Goal: Entertainment & Leisure: Browse casually

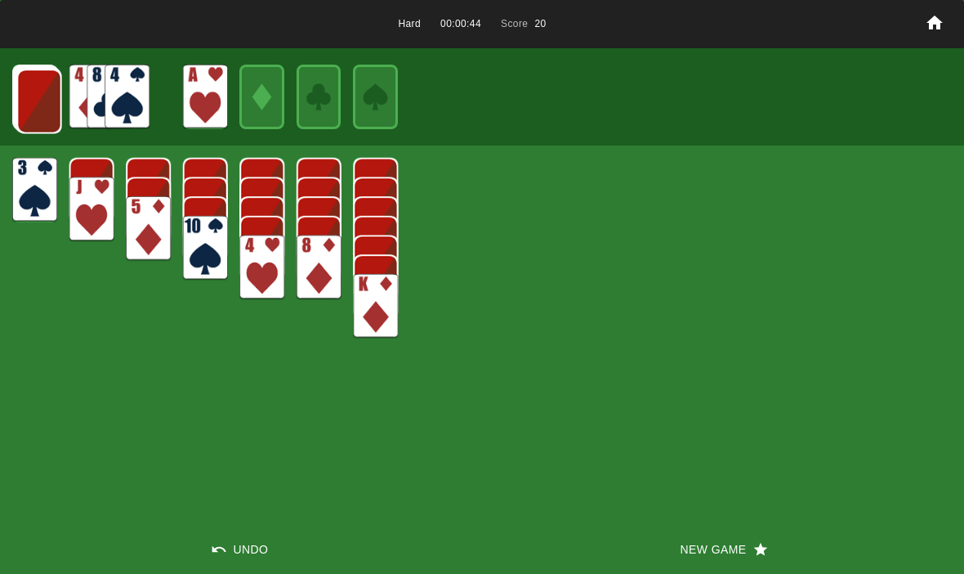
click at [22, 91] on img at bounding box center [39, 101] width 45 height 65
click at [35, 96] on img at bounding box center [38, 101] width 45 height 65
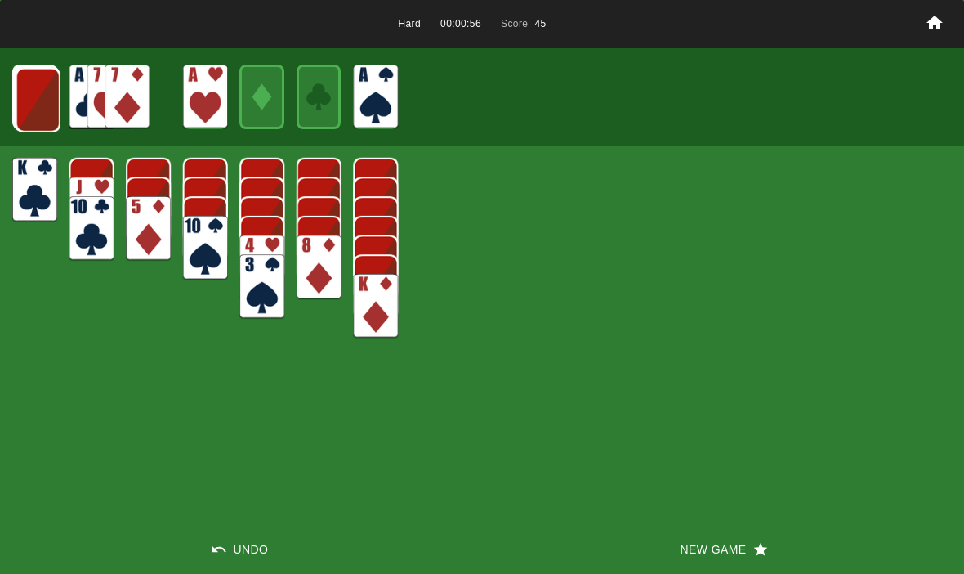
click at [43, 94] on img at bounding box center [38, 100] width 45 height 65
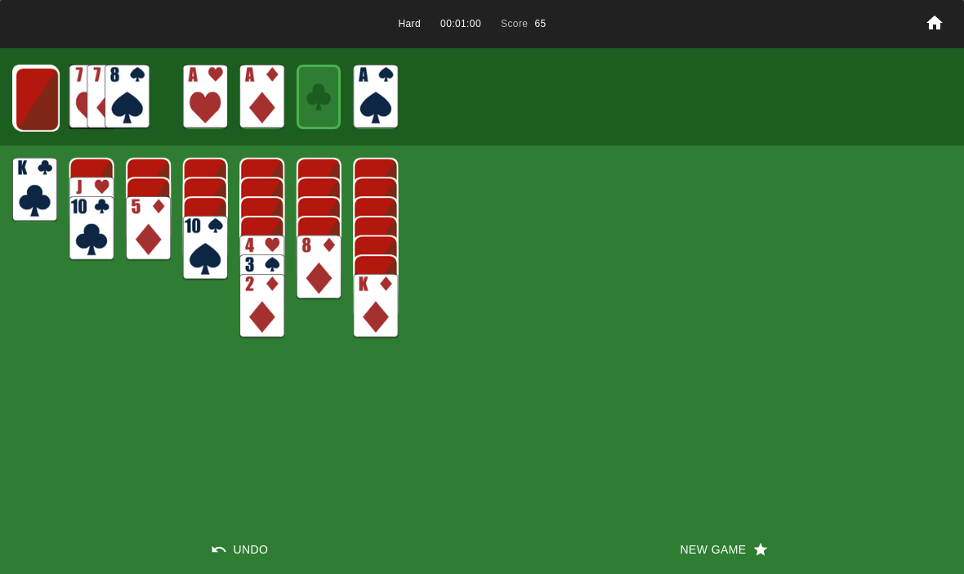
click at [24, 90] on img at bounding box center [37, 99] width 45 height 65
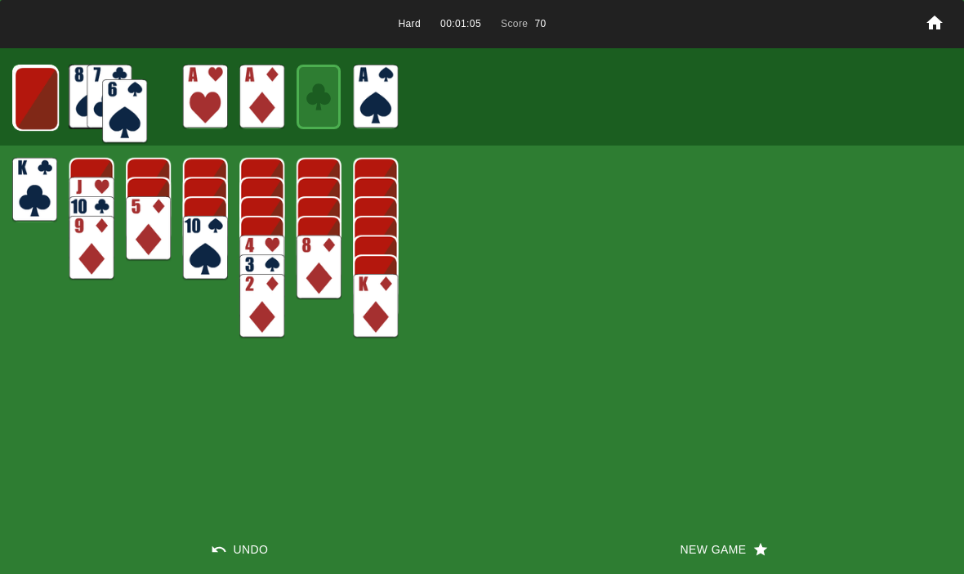
click at [124, 83] on img at bounding box center [124, 111] width 45 height 65
click at [40, 87] on img at bounding box center [36, 98] width 45 height 65
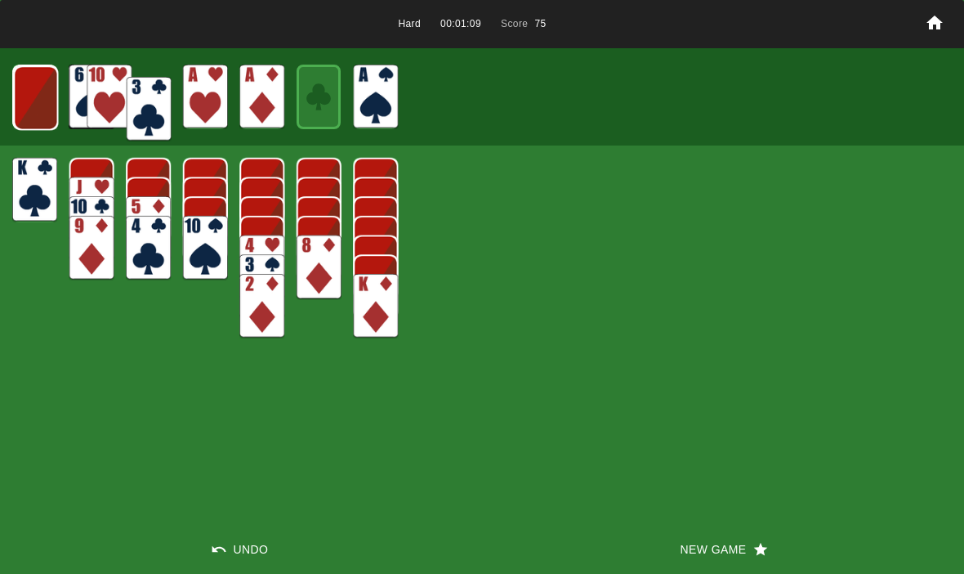
click at [127, 82] on img at bounding box center [149, 109] width 45 height 65
click at [33, 103] on img at bounding box center [35, 97] width 45 height 65
click at [31, 107] on img at bounding box center [35, 97] width 44 height 65
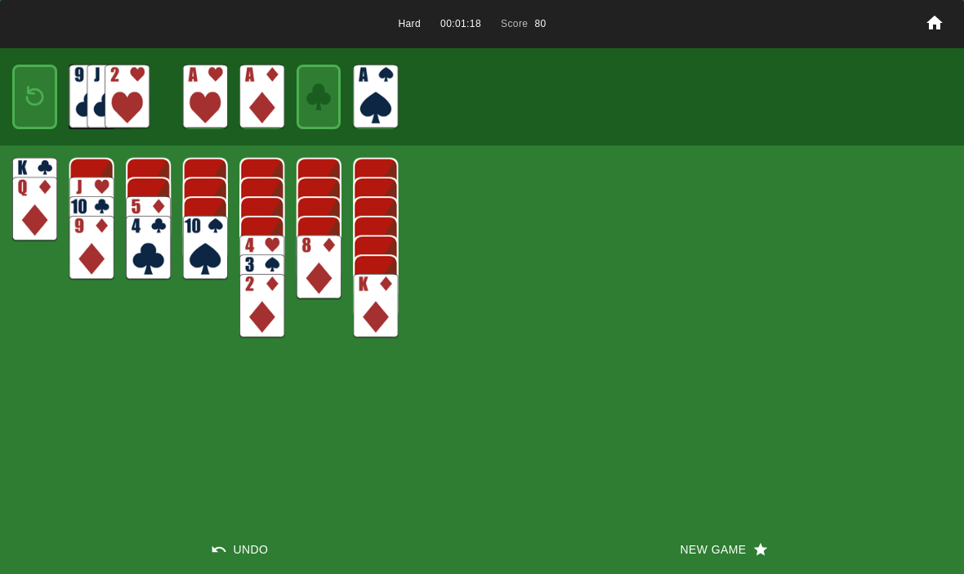
click at [38, 95] on img at bounding box center [34, 97] width 27 height 38
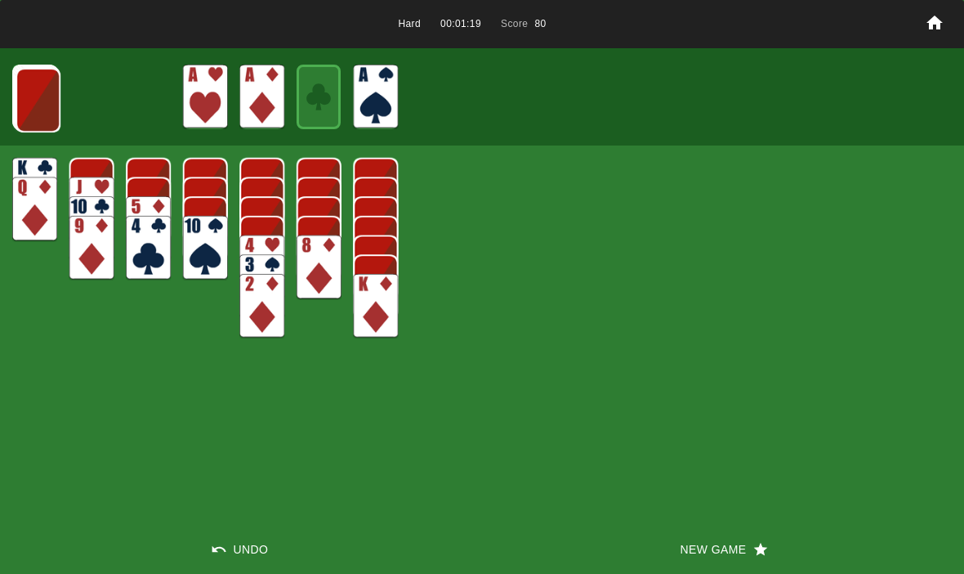
click at [33, 103] on img at bounding box center [38, 100] width 45 height 65
click at [40, 104] on img at bounding box center [37, 99] width 45 height 65
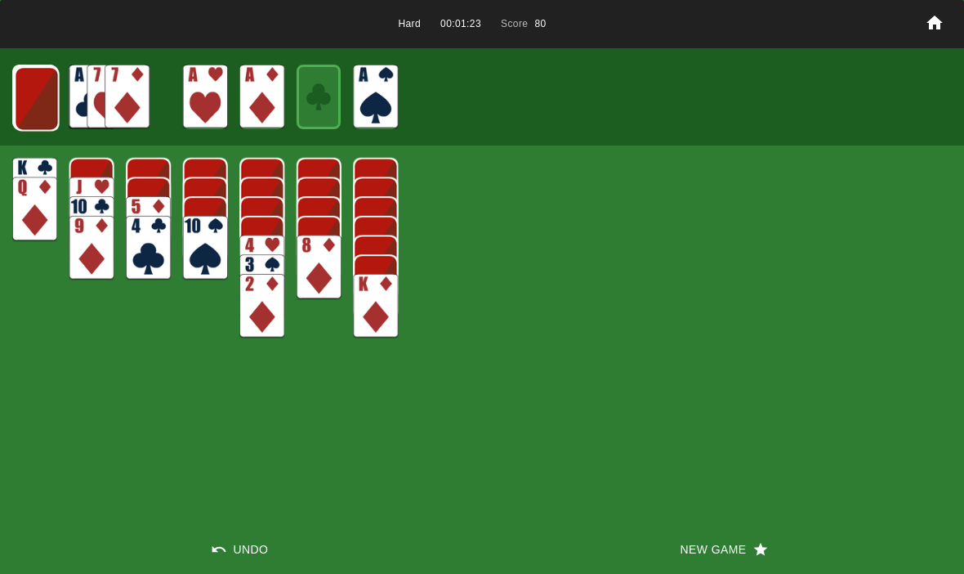
click at [43, 115] on img at bounding box center [37, 98] width 45 height 65
click at [29, 111] on img at bounding box center [36, 98] width 45 height 65
click at [38, 106] on img at bounding box center [35, 97] width 44 height 65
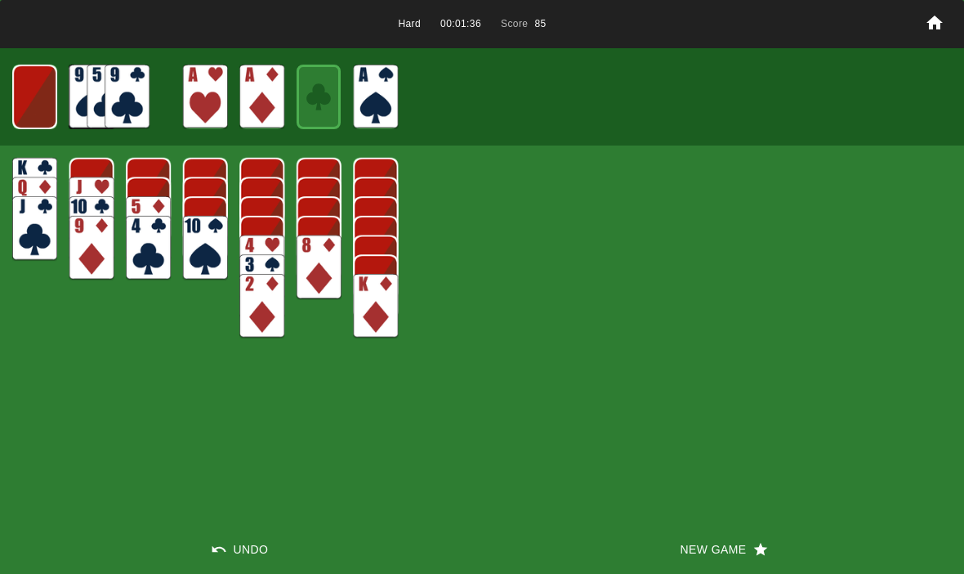
click at [38, 98] on img at bounding box center [34, 97] width 44 height 65
click at [31, 114] on img at bounding box center [34, 97] width 27 height 38
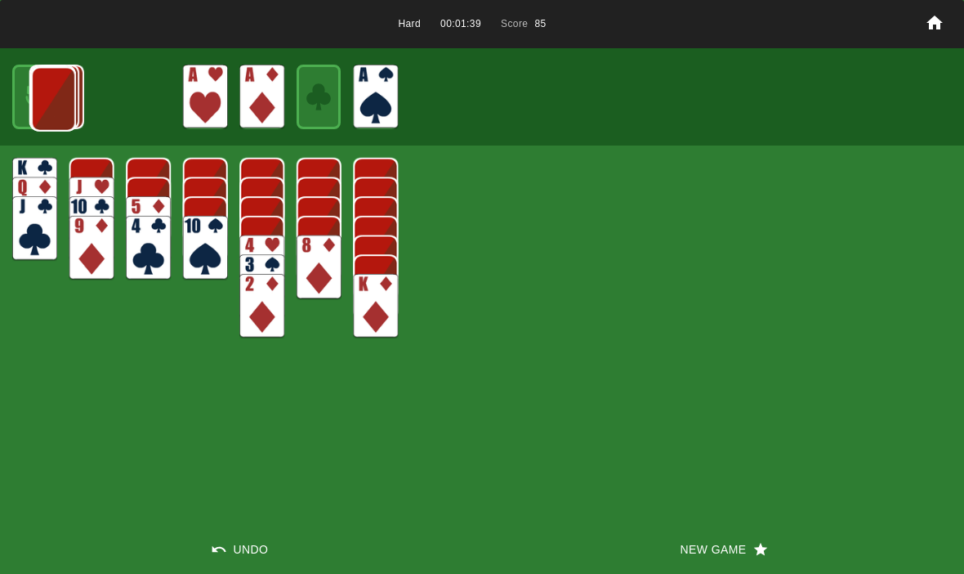
click at [31, 106] on img at bounding box center [53, 99] width 45 height 65
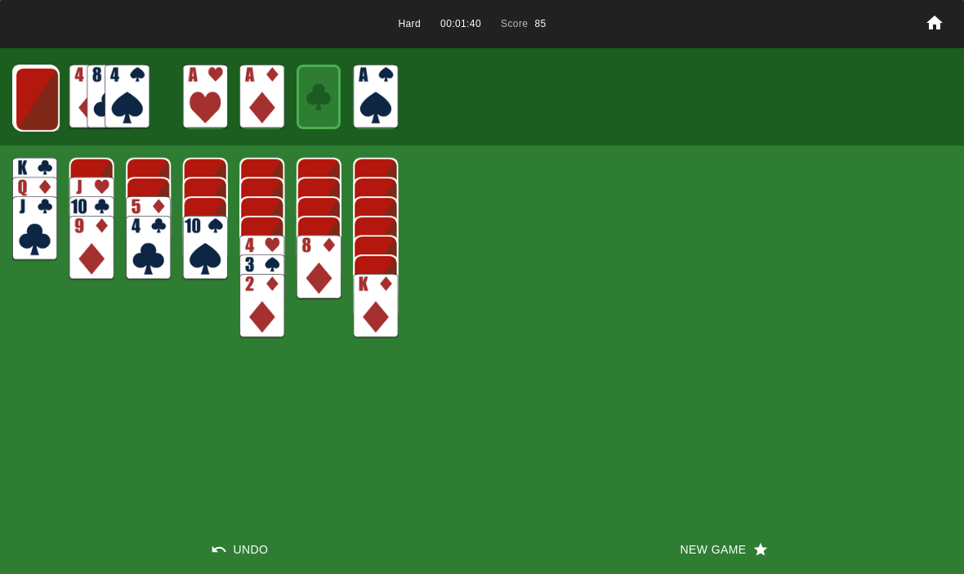
click at [32, 107] on img at bounding box center [37, 99] width 45 height 65
click at [45, 97] on img at bounding box center [36, 98] width 45 height 65
click at [34, 115] on img at bounding box center [35, 97] width 45 height 65
click at [683, 559] on button "New Game" at bounding box center [723, 549] width 482 height 49
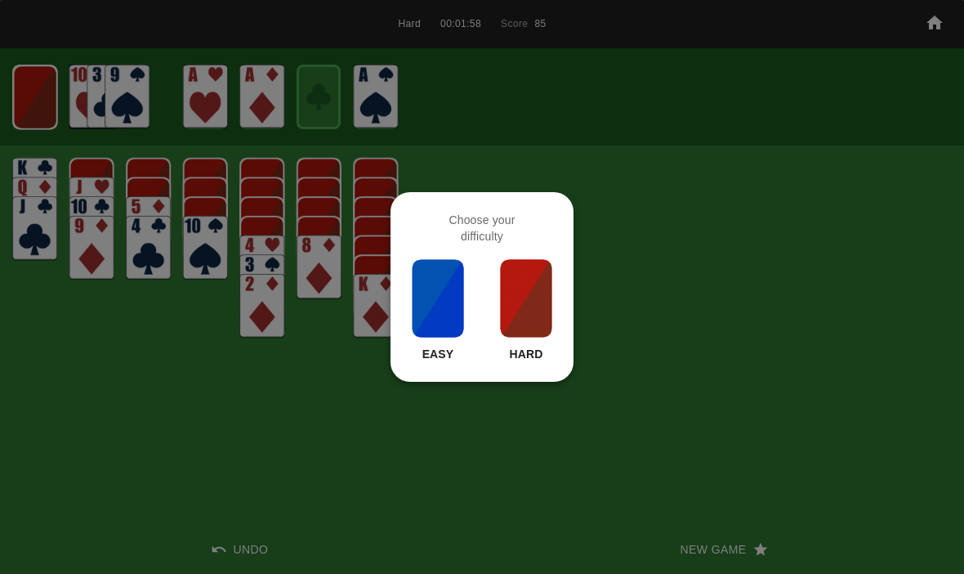
click at [517, 277] on img at bounding box center [527, 298] width 56 height 82
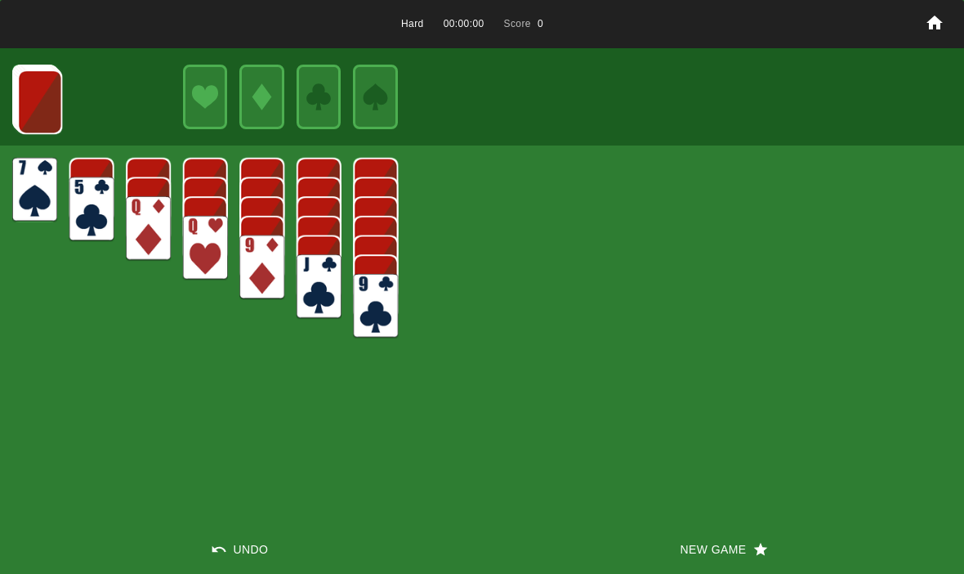
click at [669, 530] on button "New Game" at bounding box center [723, 549] width 482 height 49
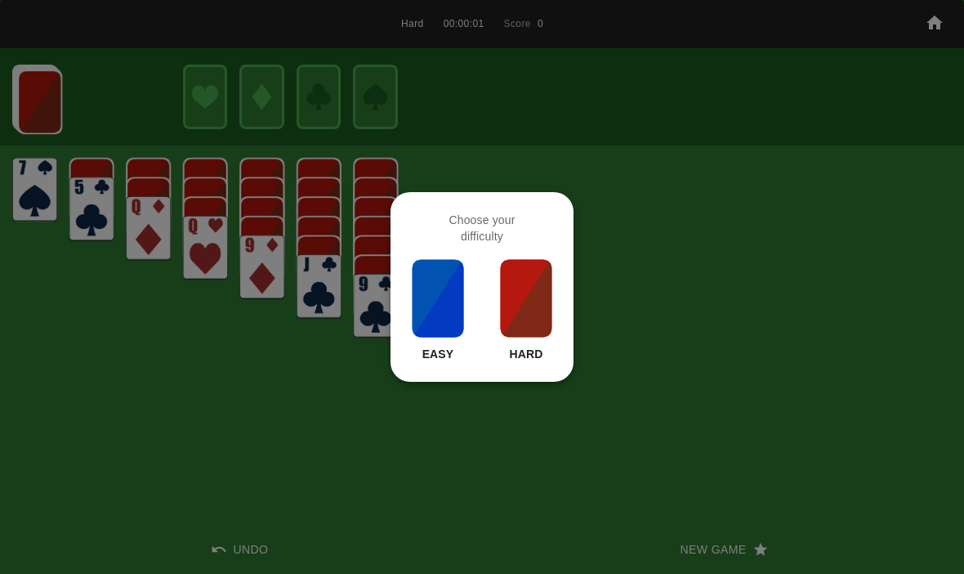
click at [553, 351] on div "Hard" at bounding box center [527, 309] width 56 height 105
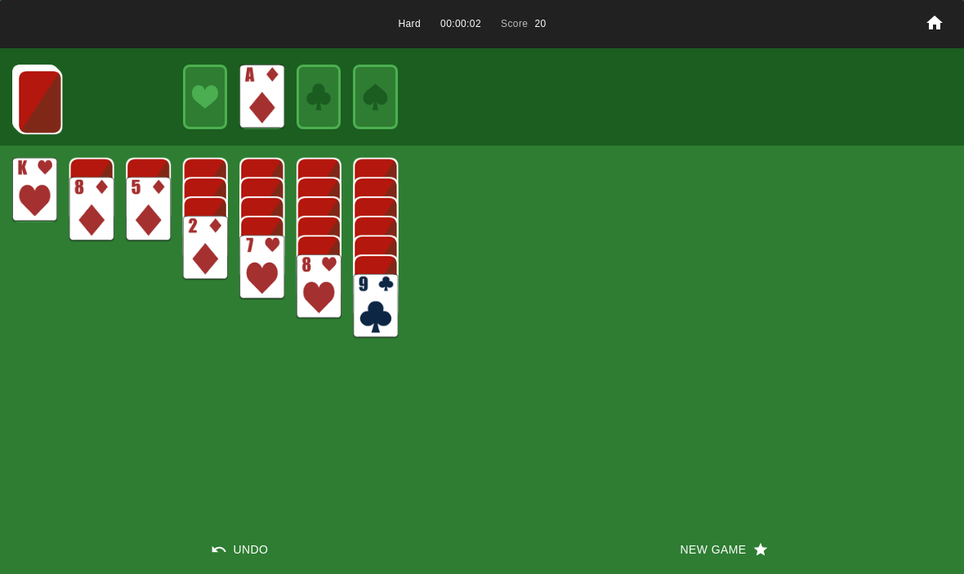
click at [25, 89] on img at bounding box center [39, 101] width 45 height 65
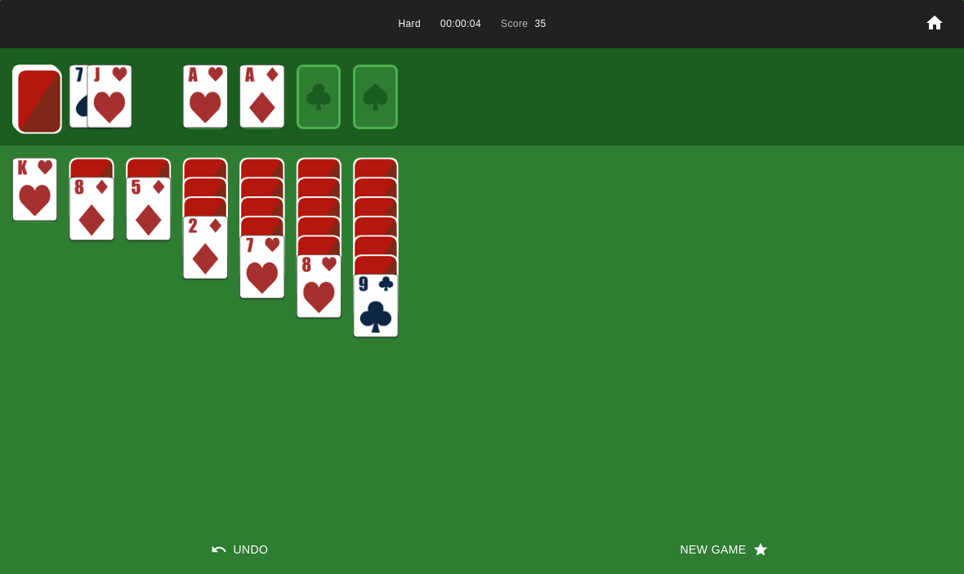
click at [40, 95] on img at bounding box center [39, 101] width 45 height 65
click at [31, 100] on img at bounding box center [38, 101] width 45 height 65
click at [30, 99] on img at bounding box center [38, 100] width 45 height 65
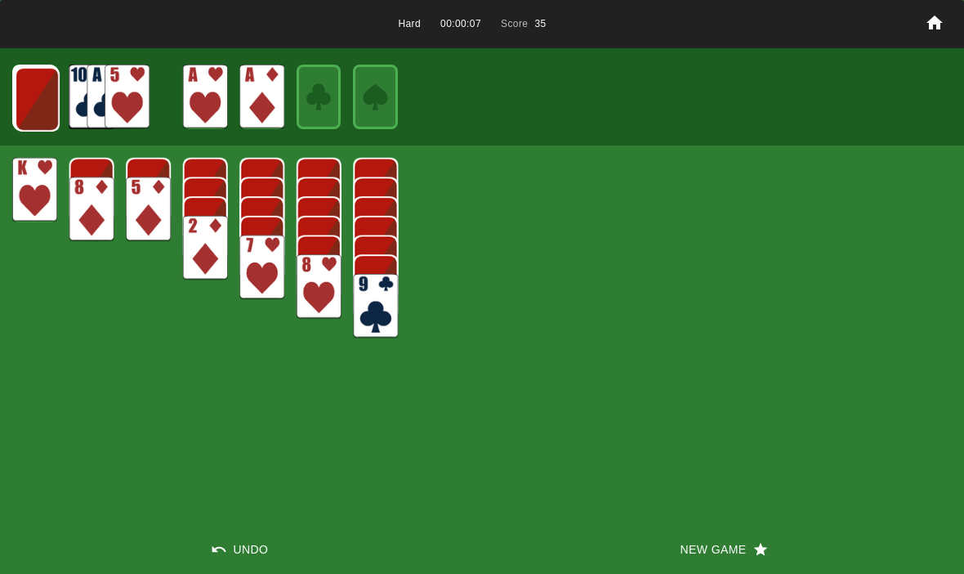
click at [31, 96] on img at bounding box center [37, 99] width 45 height 65
click at [29, 101] on img at bounding box center [36, 98] width 45 height 65
click at [31, 103] on img at bounding box center [35, 97] width 45 height 65
click at [28, 89] on img at bounding box center [35, 97] width 44 height 65
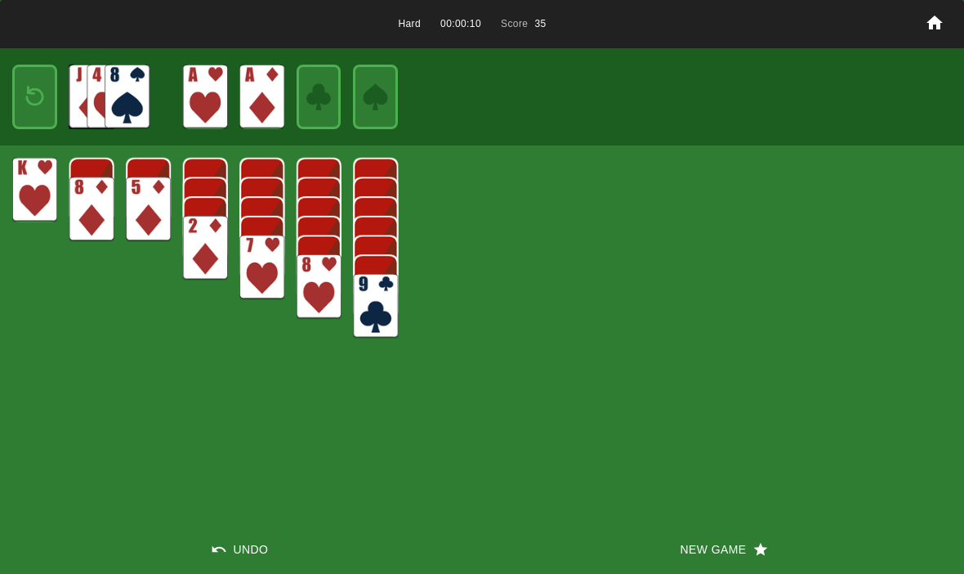
click at [34, 100] on img at bounding box center [34, 97] width 27 height 38
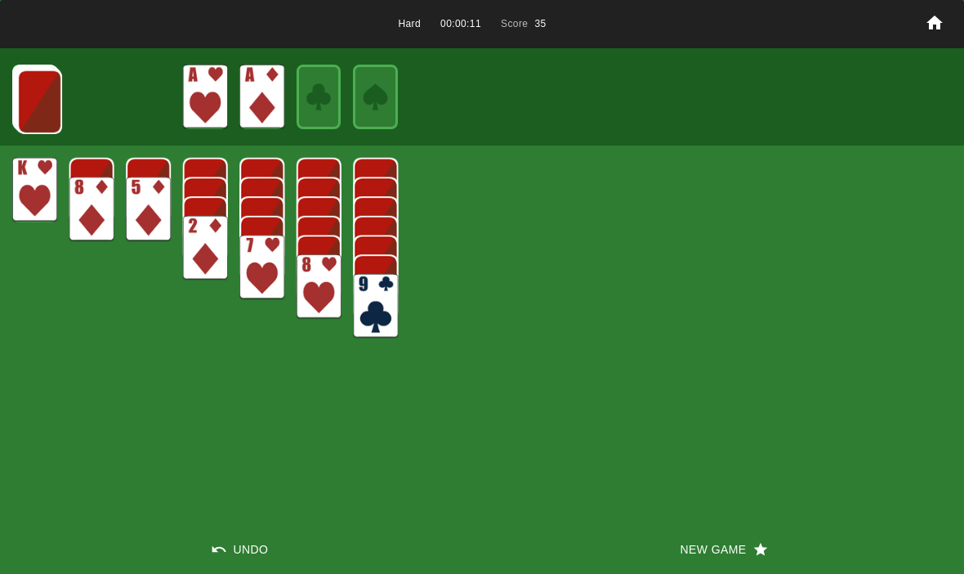
click at [29, 92] on img at bounding box center [39, 101] width 45 height 65
click at [29, 98] on img at bounding box center [38, 101] width 45 height 65
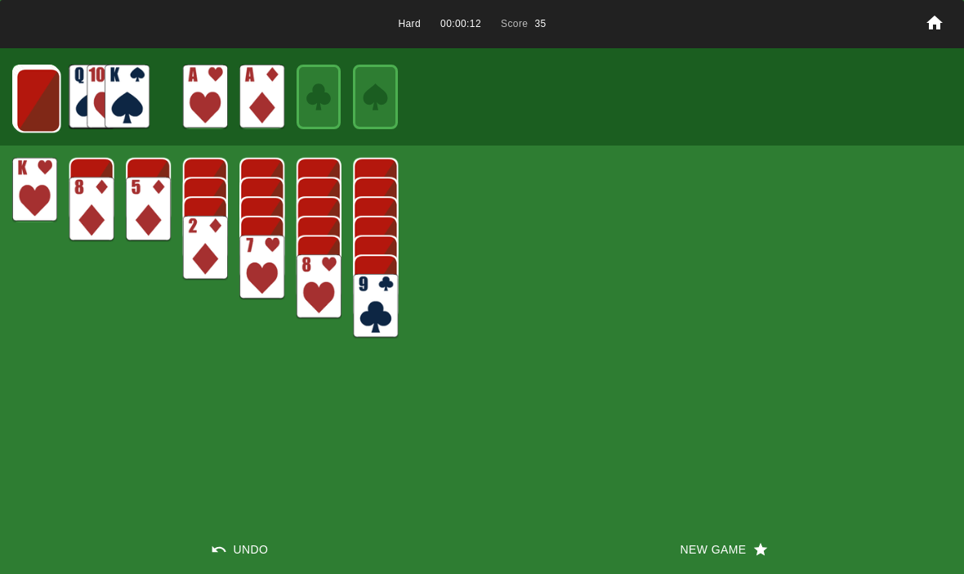
click at [33, 100] on img at bounding box center [38, 100] width 45 height 65
click at [35, 97] on img at bounding box center [38, 100] width 45 height 65
click at [29, 102] on img at bounding box center [37, 99] width 45 height 65
click at [38, 104] on img at bounding box center [36, 98] width 45 height 65
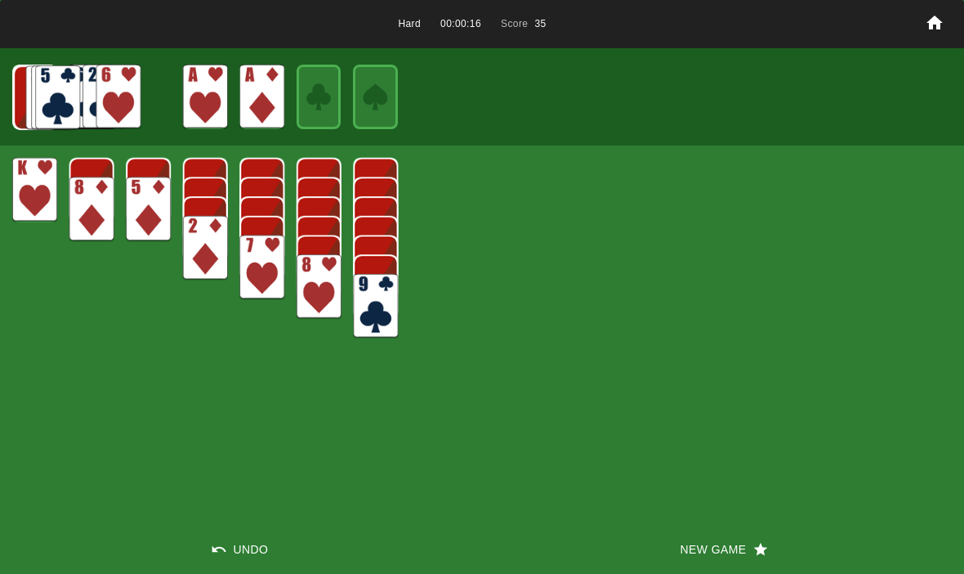
click at [35, 100] on img at bounding box center [35, 97] width 45 height 65
click at [34, 100] on img at bounding box center [34, 97] width 45 height 65
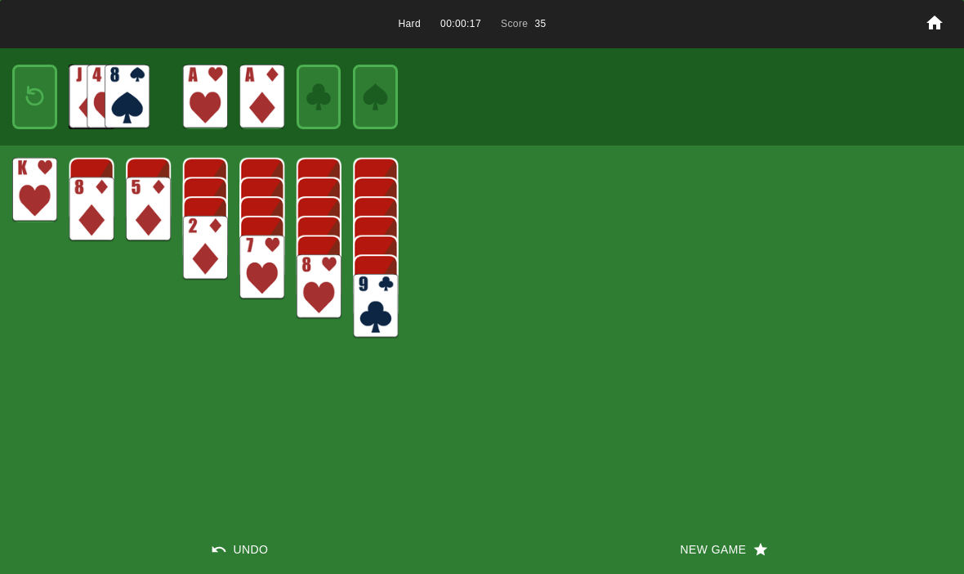
click at [34, 89] on img at bounding box center [34, 97] width 27 height 38
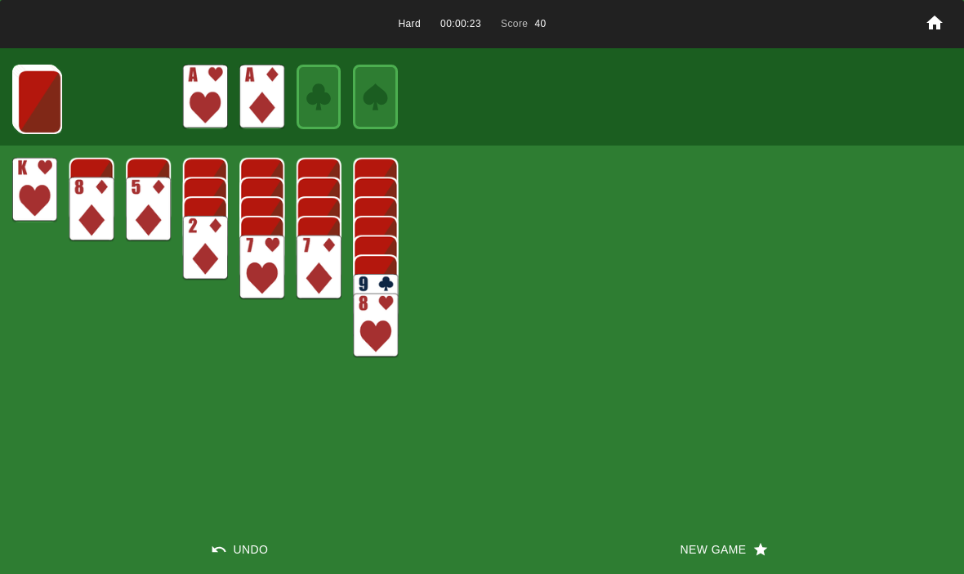
click at [49, 91] on img at bounding box center [39, 101] width 45 height 65
click at [43, 103] on img at bounding box center [38, 101] width 45 height 65
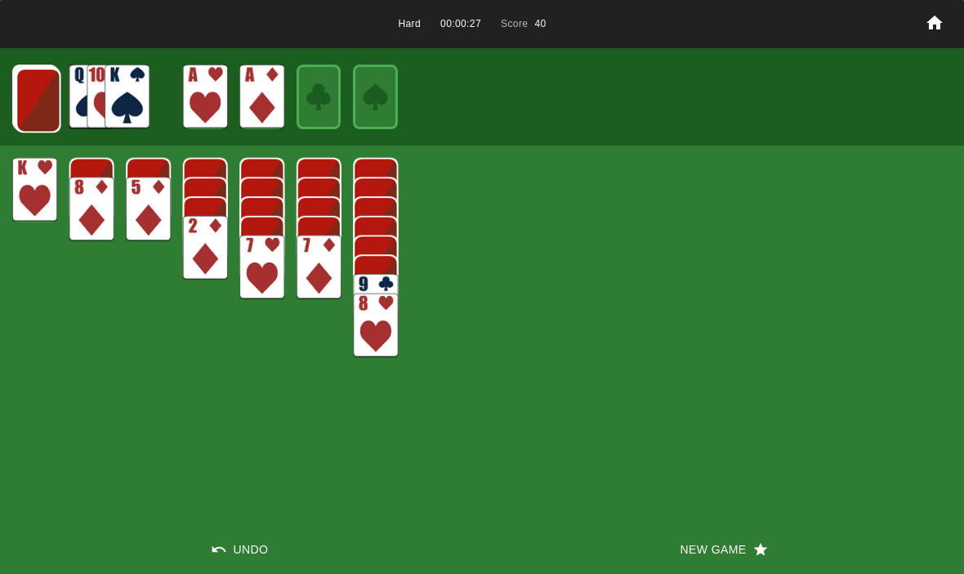
click at [43, 92] on img at bounding box center [38, 100] width 45 height 65
click at [45, 107] on img at bounding box center [38, 100] width 45 height 65
click at [43, 98] on img at bounding box center [37, 99] width 45 height 65
click at [41, 95] on img at bounding box center [36, 98] width 45 height 65
click at [38, 96] on img at bounding box center [35, 97] width 45 height 65
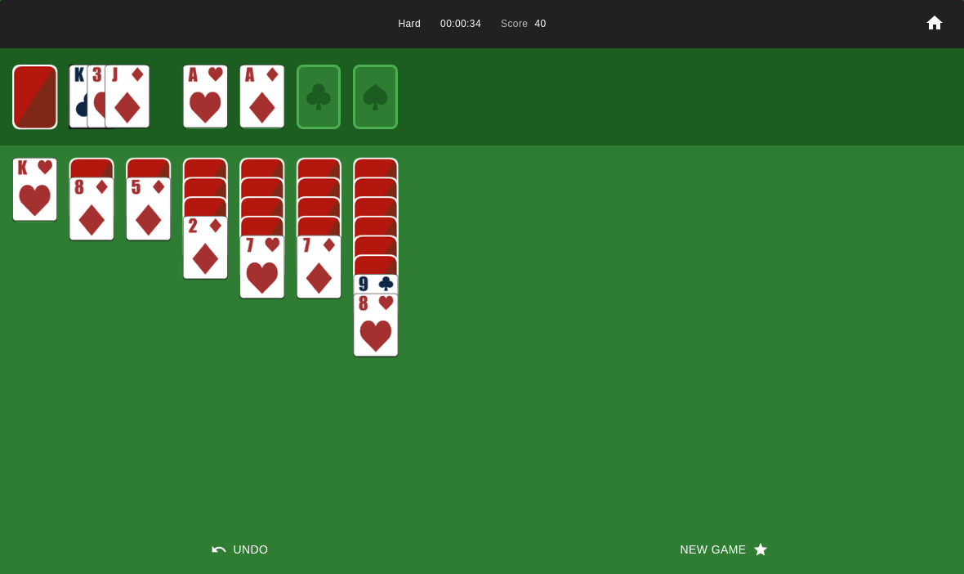
click at [40, 96] on img at bounding box center [34, 97] width 45 height 65
click at [701, 566] on button "New Game" at bounding box center [723, 549] width 482 height 49
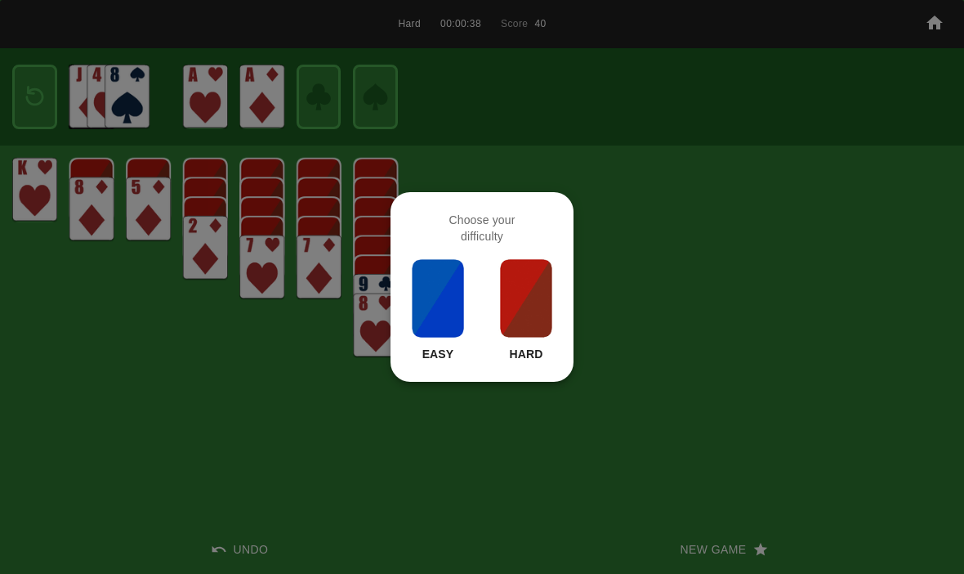
click at [524, 296] on img at bounding box center [527, 298] width 56 height 82
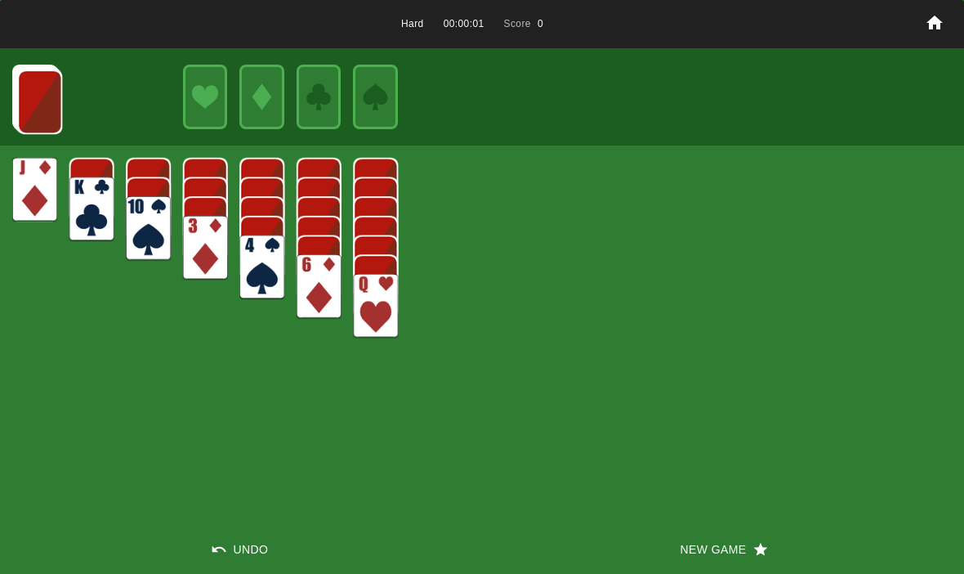
click at [722, 568] on button "New Game" at bounding box center [723, 549] width 482 height 49
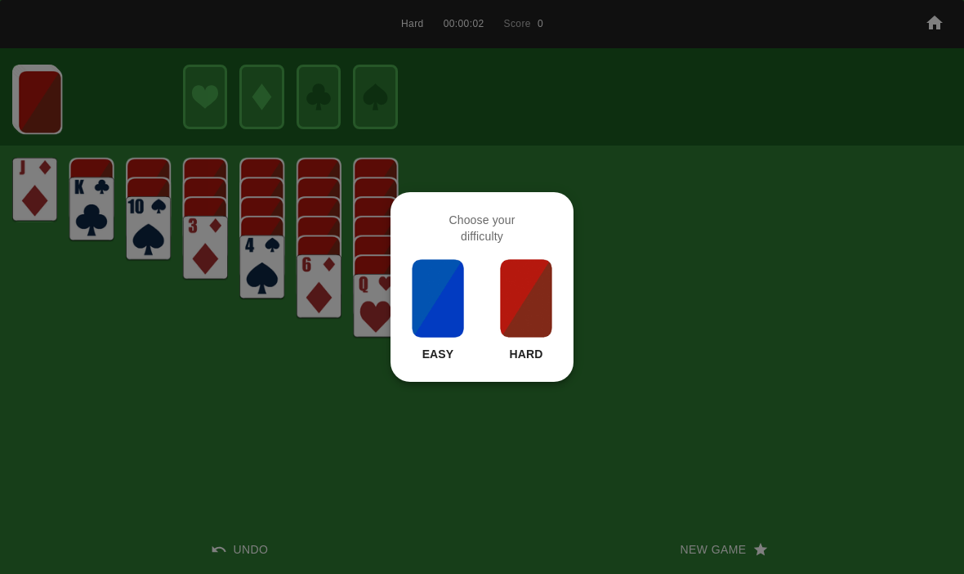
click at [518, 276] on img at bounding box center [527, 298] width 56 height 82
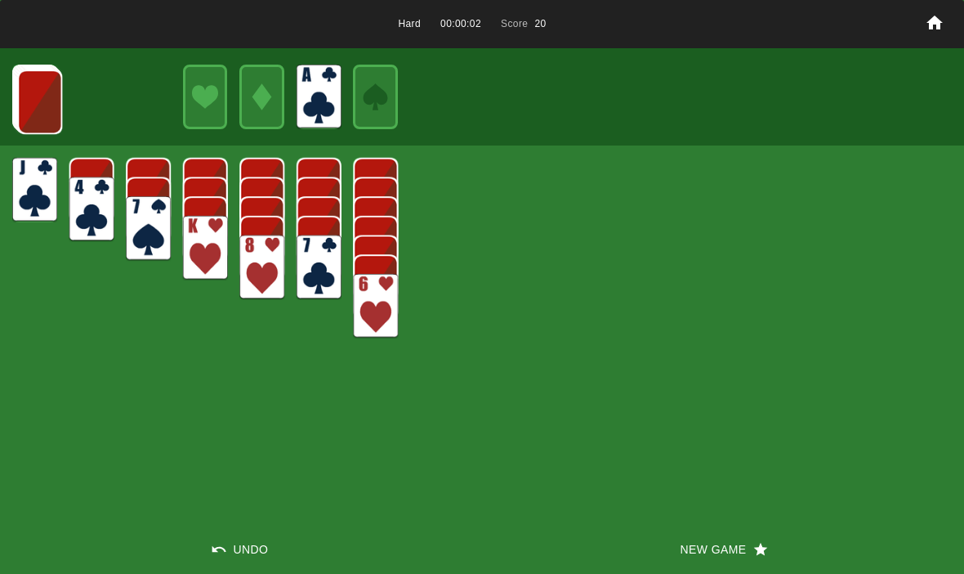
click at [39, 97] on img at bounding box center [39, 101] width 45 height 65
click at [34, 112] on img at bounding box center [39, 101] width 45 height 65
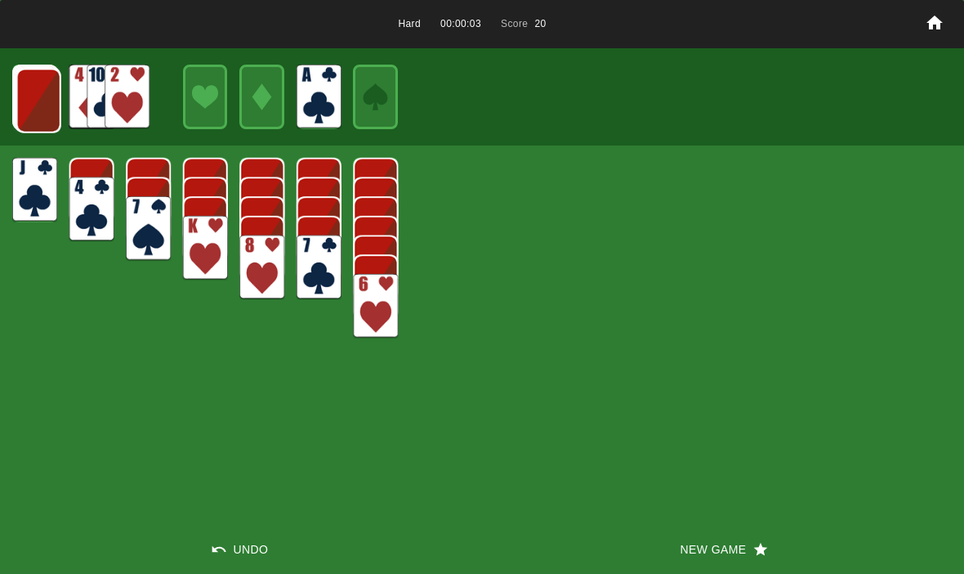
click at [33, 101] on img at bounding box center [38, 101] width 45 height 65
click at [35, 99] on img at bounding box center [38, 100] width 45 height 65
click at [28, 92] on img at bounding box center [37, 99] width 45 height 65
click at [28, 107] on img at bounding box center [36, 98] width 45 height 65
click at [24, 117] on img at bounding box center [35, 97] width 45 height 65
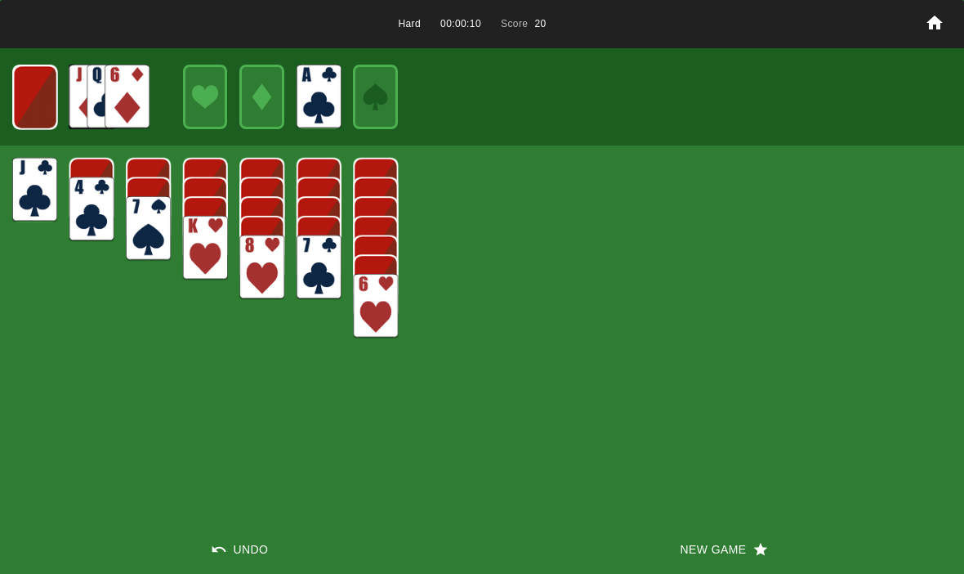
click at [36, 100] on img at bounding box center [35, 97] width 44 height 65
click at [38, 105] on img at bounding box center [34, 97] width 27 height 38
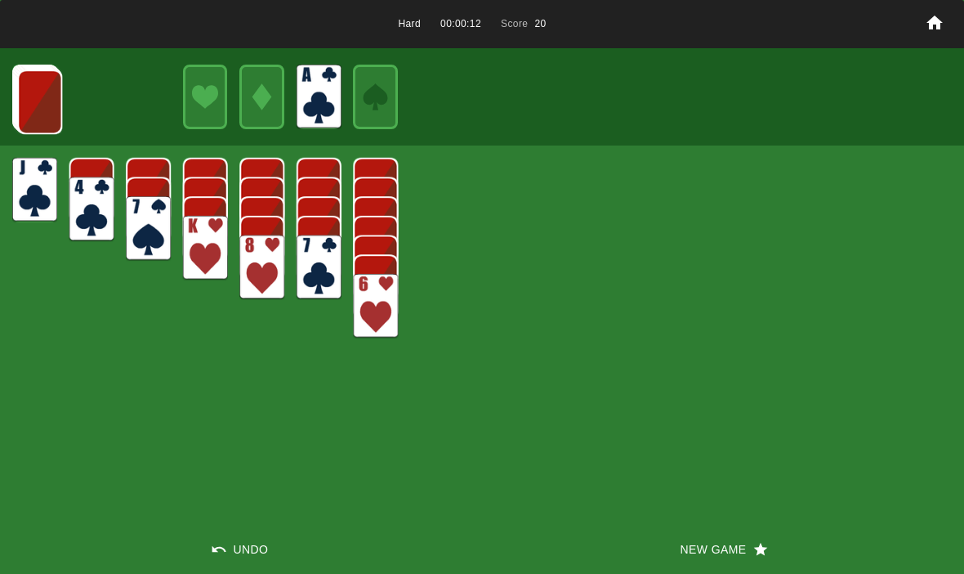
click at [691, 546] on button "New Game" at bounding box center [723, 549] width 482 height 49
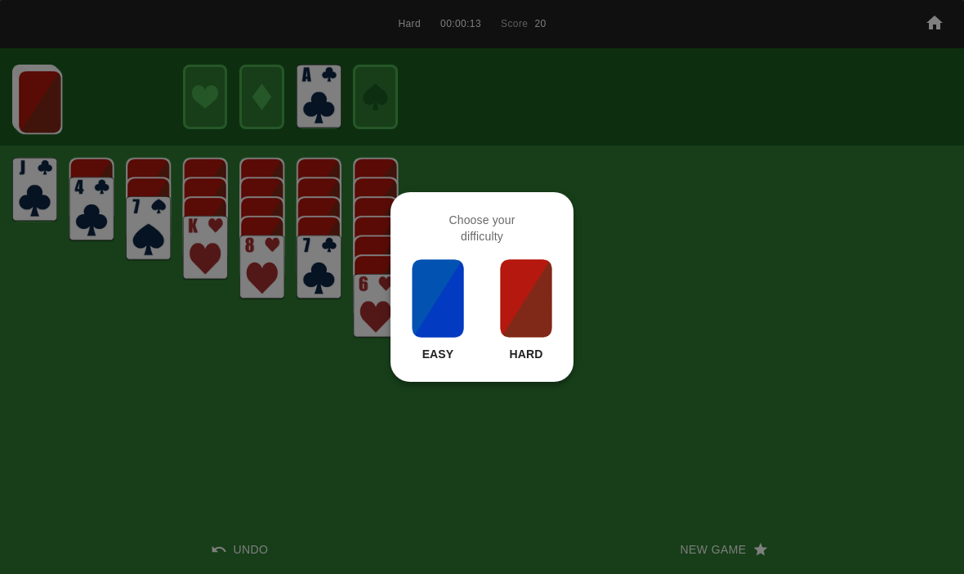
click at [516, 290] on img at bounding box center [527, 298] width 56 height 82
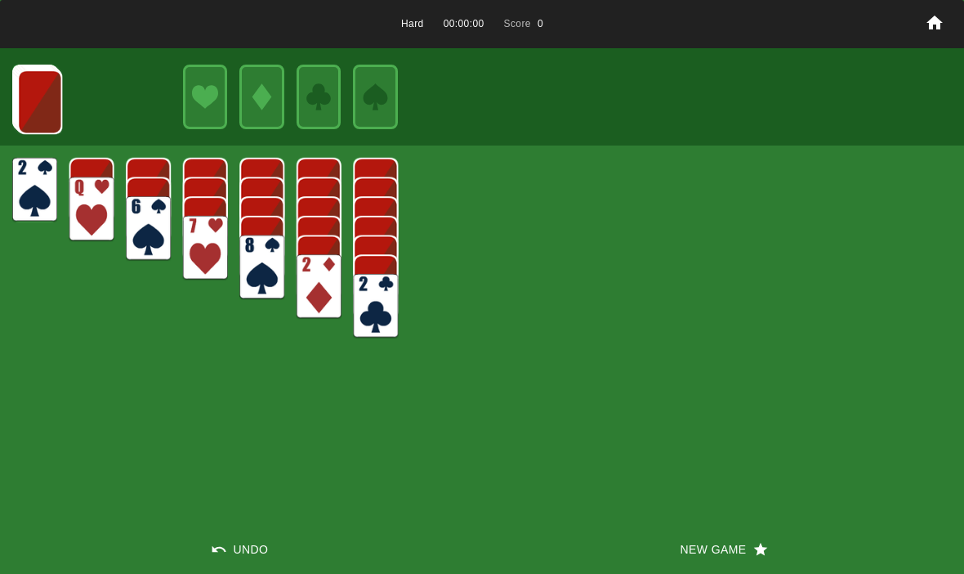
click at [692, 532] on button "New Game" at bounding box center [723, 549] width 482 height 49
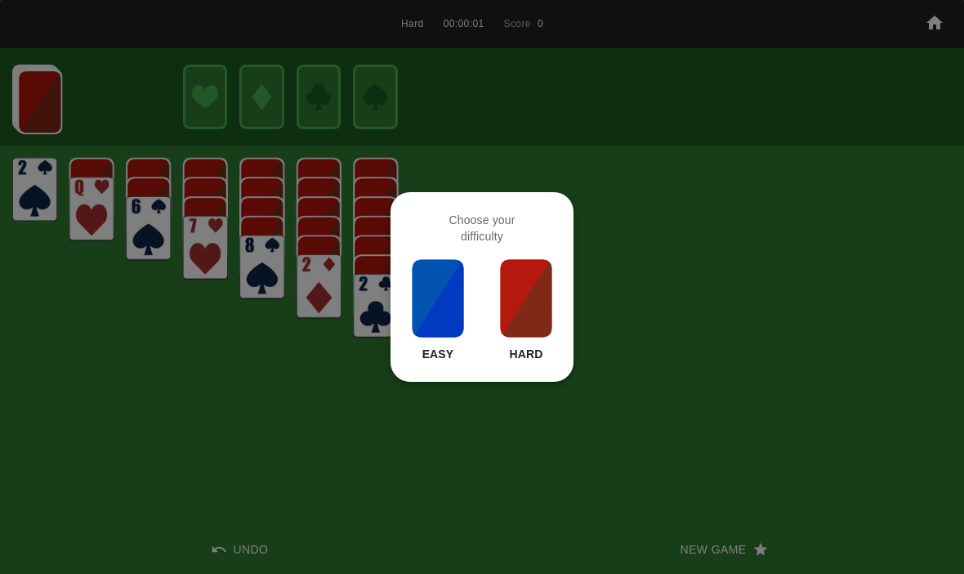
click at [535, 293] on img at bounding box center [527, 298] width 56 height 82
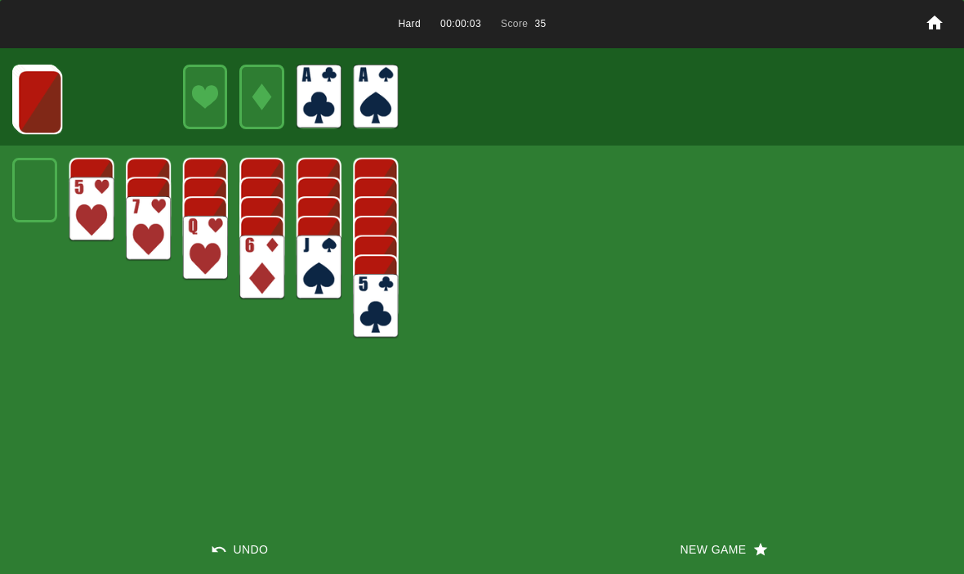
click at [24, 106] on img at bounding box center [39, 101] width 45 height 65
click at [19, 78] on img at bounding box center [39, 101] width 45 height 65
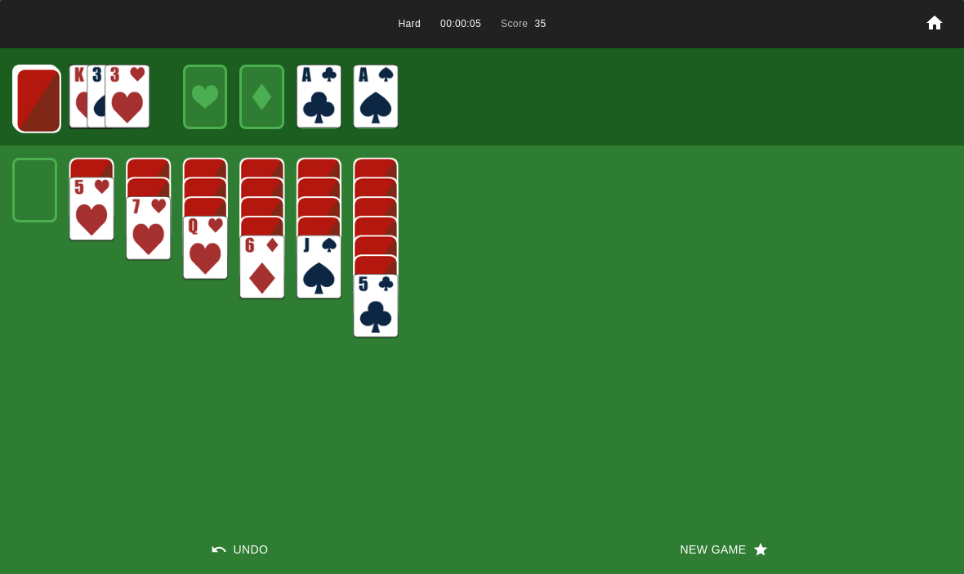
click at [34, 92] on img at bounding box center [38, 101] width 45 height 65
click at [23, 102] on img at bounding box center [38, 100] width 45 height 65
click at [29, 101] on img at bounding box center [37, 99] width 45 height 65
click at [29, 102] on img at bounding box center [36, 98] width 45 height 65
click at [23, 105] on img at bounding box center [35, 97] width 45 height 65
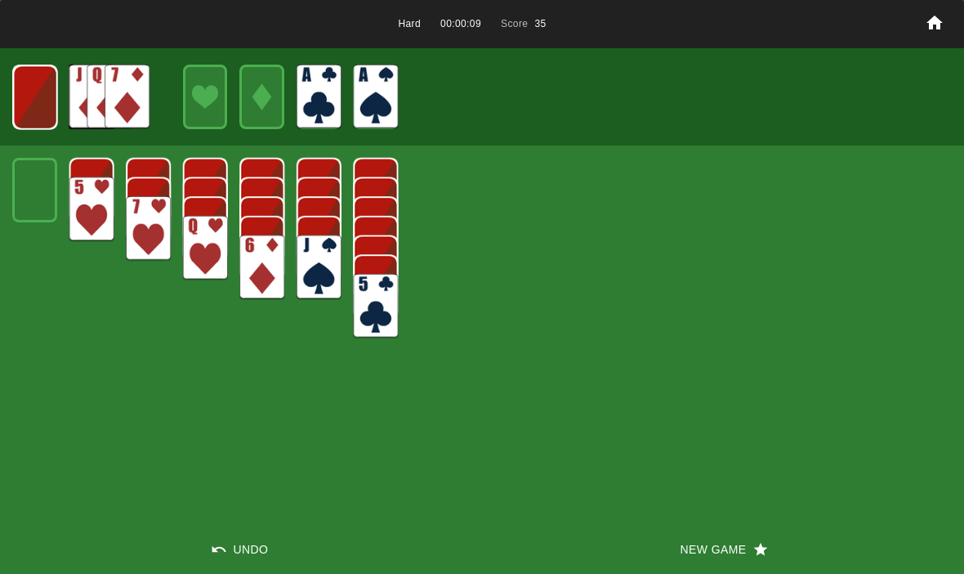
click at [23, 86] on img at bounding box center [35, 97] width 44 height 65
click at [45, 104] on img at bounding box center [34, 97] width 27 height 38
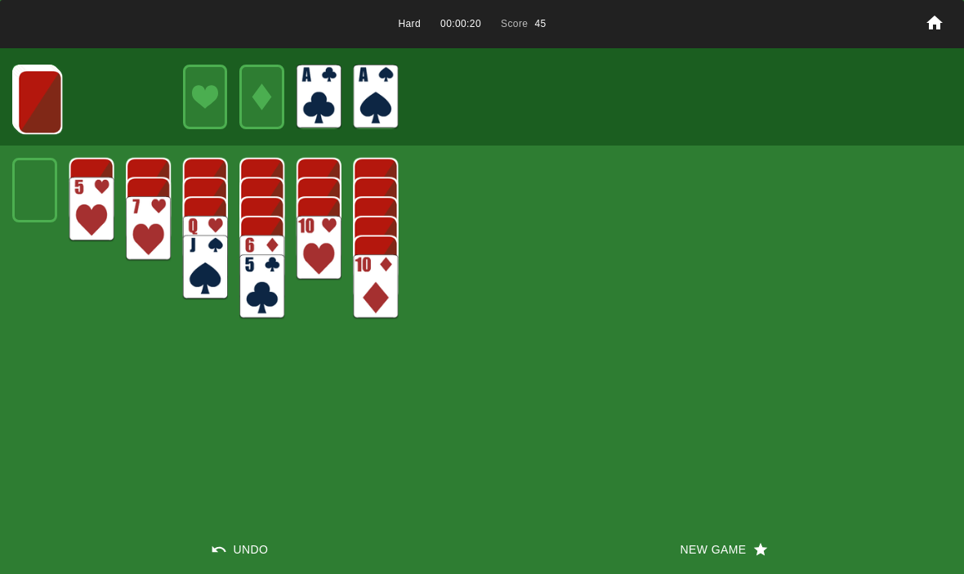
click at [18, 99] on img at bounding box center [39, 101] width 45 height 65
click at [26, 105] on img at bounding box center [39, 101] width 45 height 65
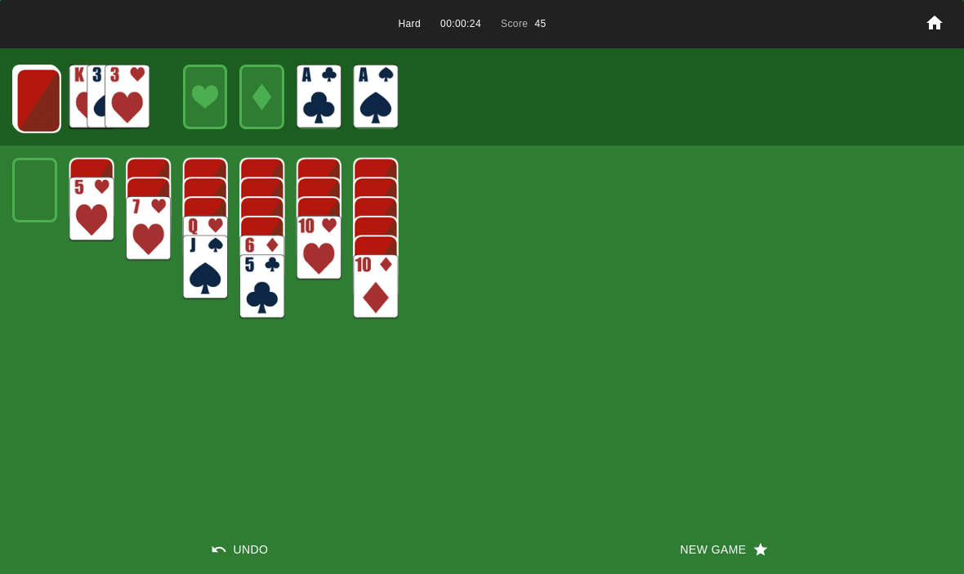
click at [34, 80] on img at bounding box center [38, 101] width 45 height 65
click at [26, 101] on img at bounding box center [38, 100] width 45 height 65
click at [45, 102] on img at bounding box center [37, 99] width 45 height 65
